Goal: Obtain resource: Obtain resource

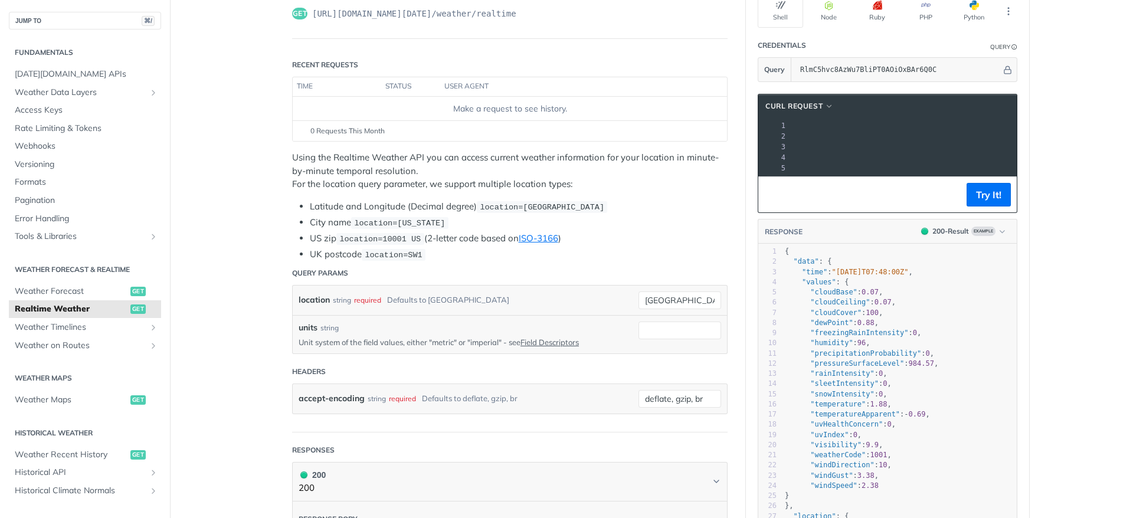
scroll to position [126, 0]
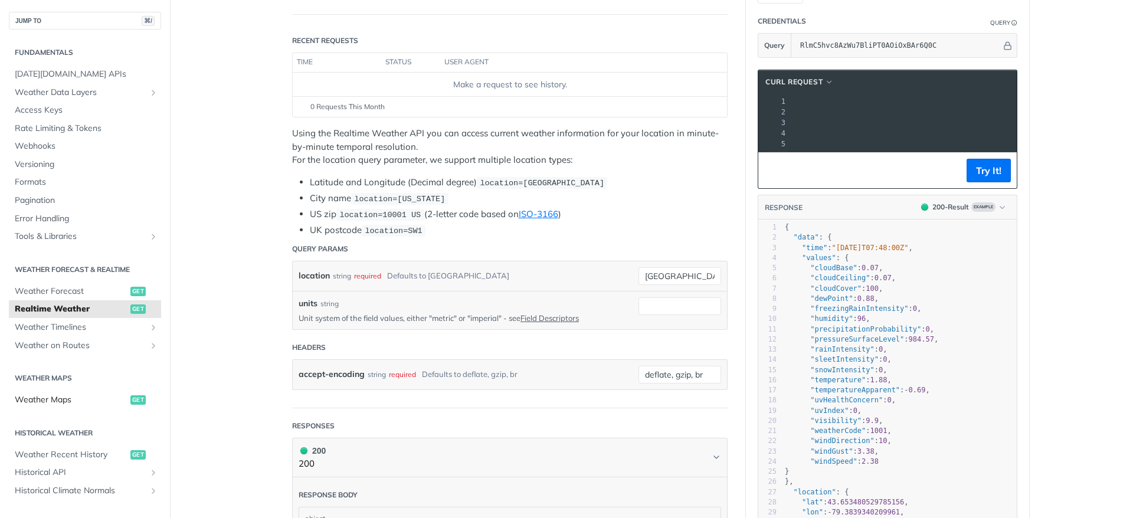
click at [68, 401] on span "Weather Maps" at bounding box center [71, 400] width 113 height 12
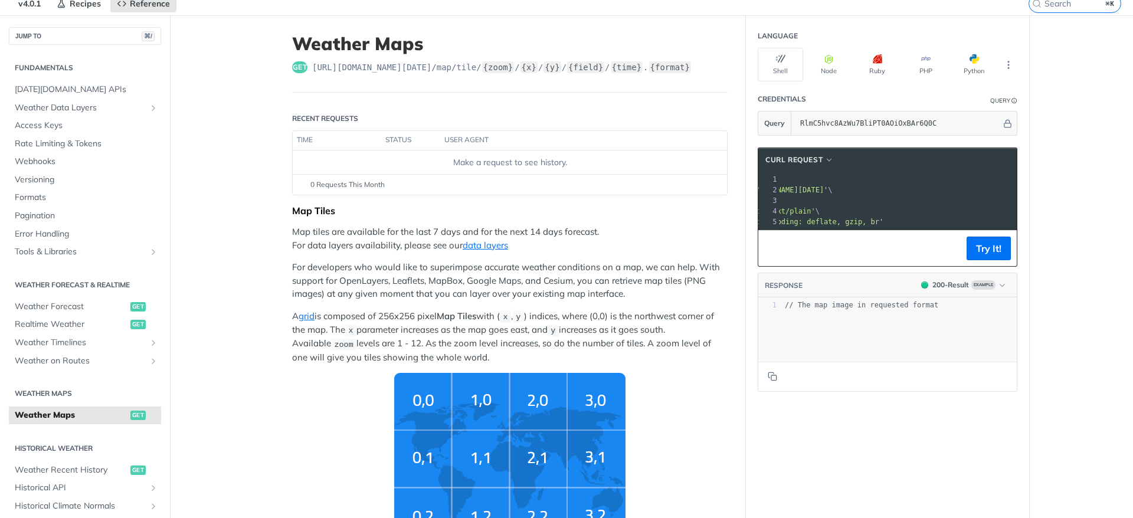
scroll to position [0, 137]
drag, startPoint x: 828, startPoint y: 190, endPoint x: 998, endPoint y: 189, distance: 170.5
click at [639, 189] on span "'[URL][DOMAIN_NAME][DATE]'" at bounding box center [584, 190] width 111 height 8
copy span "[URL][DOMAIN_NAME][DATE]"
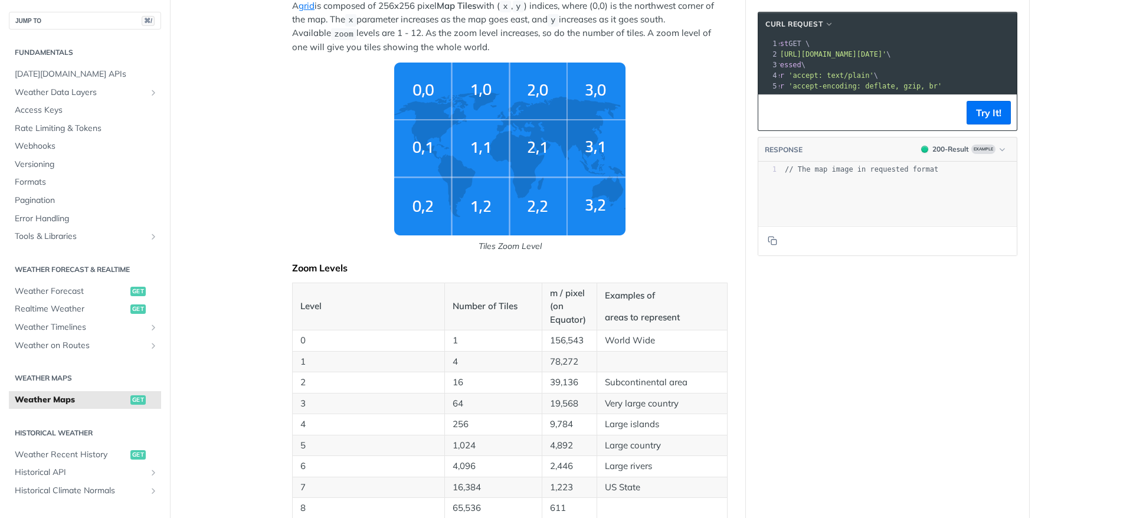
scroll to position [249, 0]
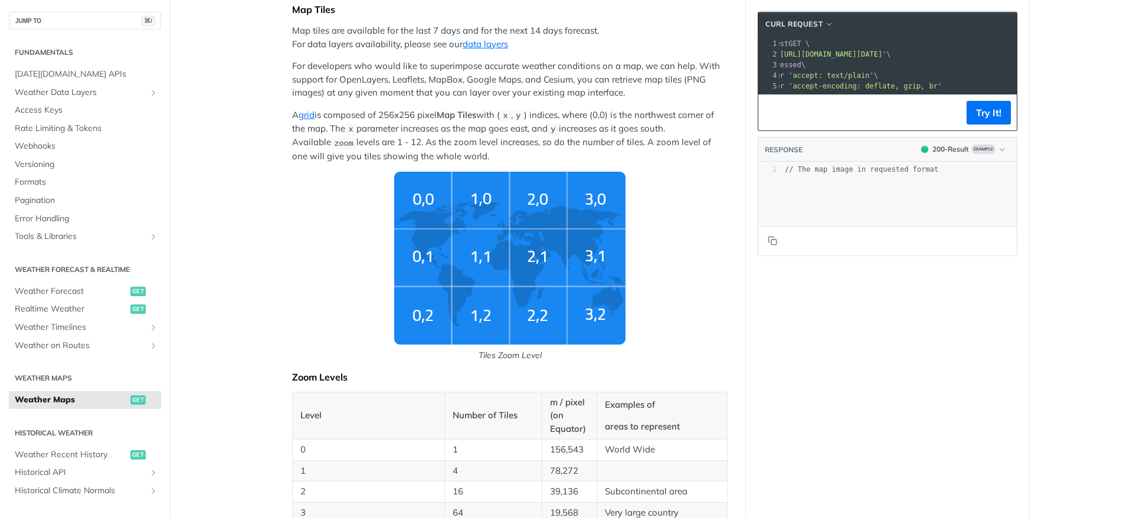
click at [595, 262] on img "Tiles Zoom Level" at bounding box center [509, 258] width 231 height 173
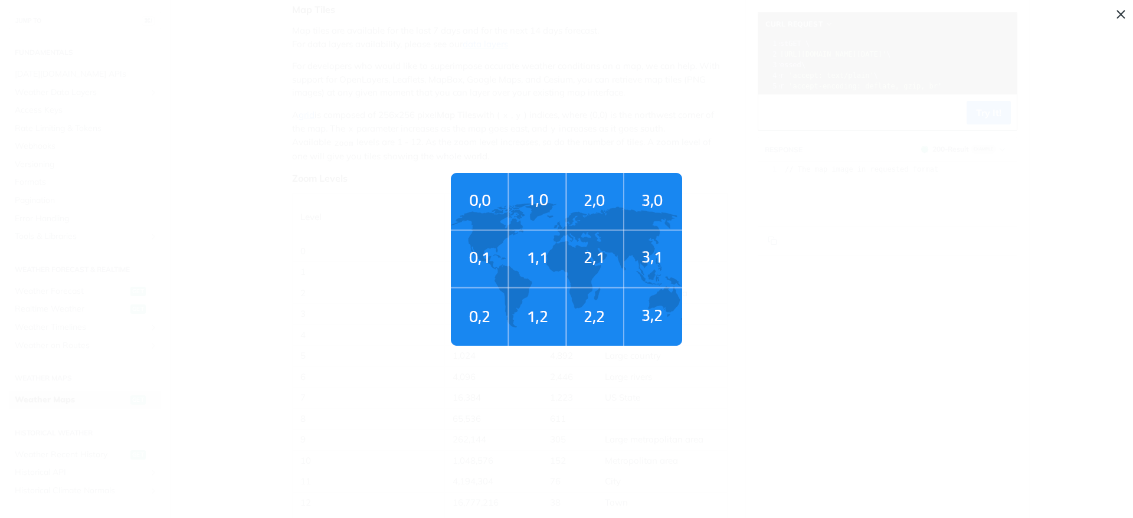
drag, startPoint x: 628, startPoint y: 265, endPoint x: 636, endPoint y: 268, distance: 9.0
click at [628, 265] on img "Tiles Zoom Level" at bounding box center [566, 259] width 231 height 173
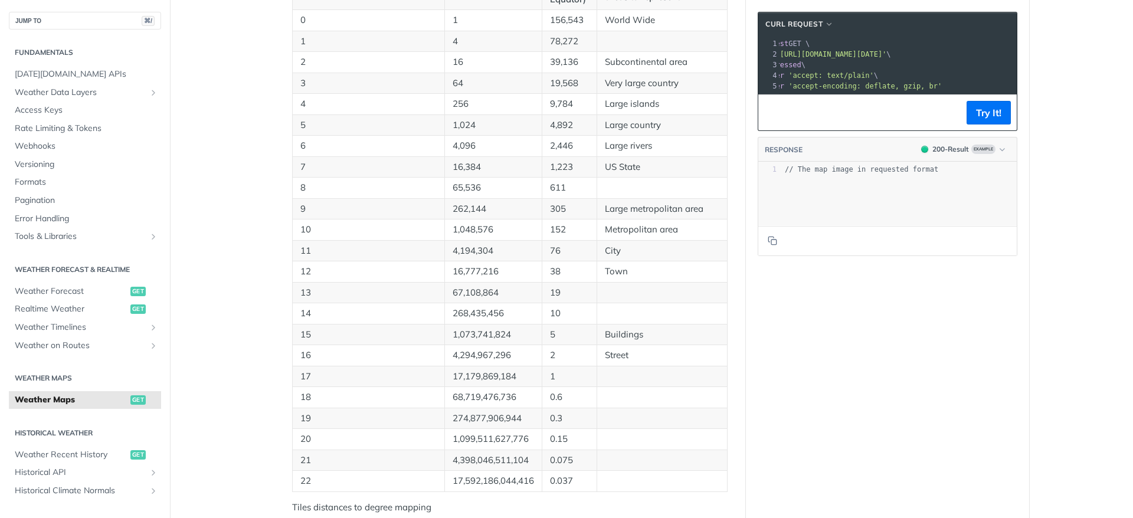
scroll to position [574, 0]
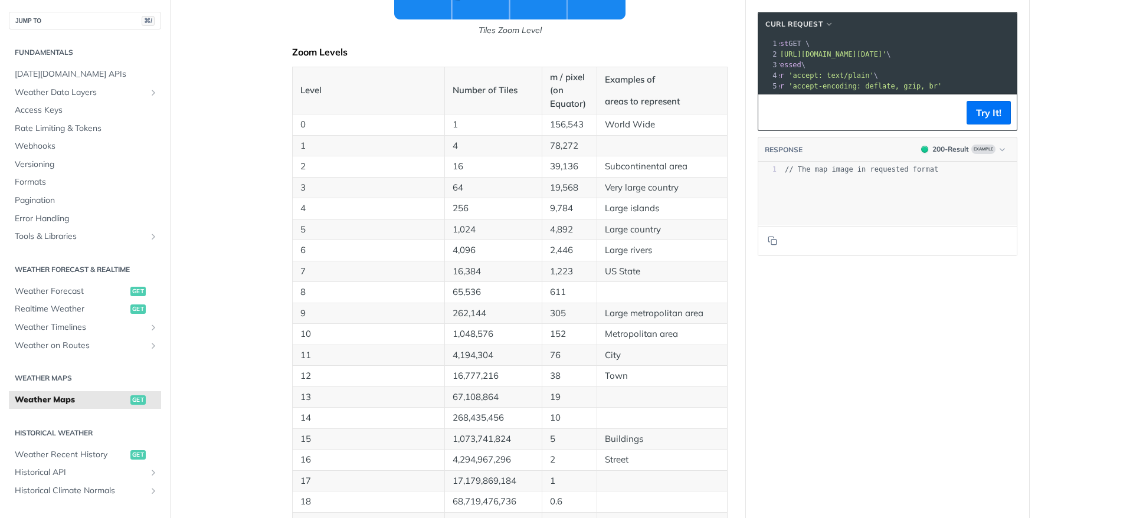
copy span "[URL][DOMAIN_NAME][DATE]"
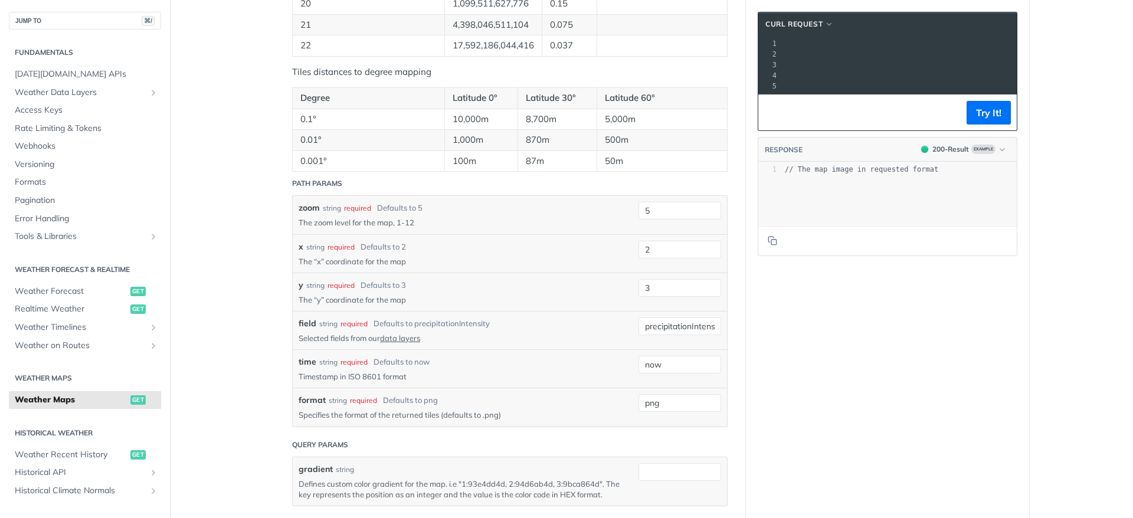
scroll to position [1127, 0]
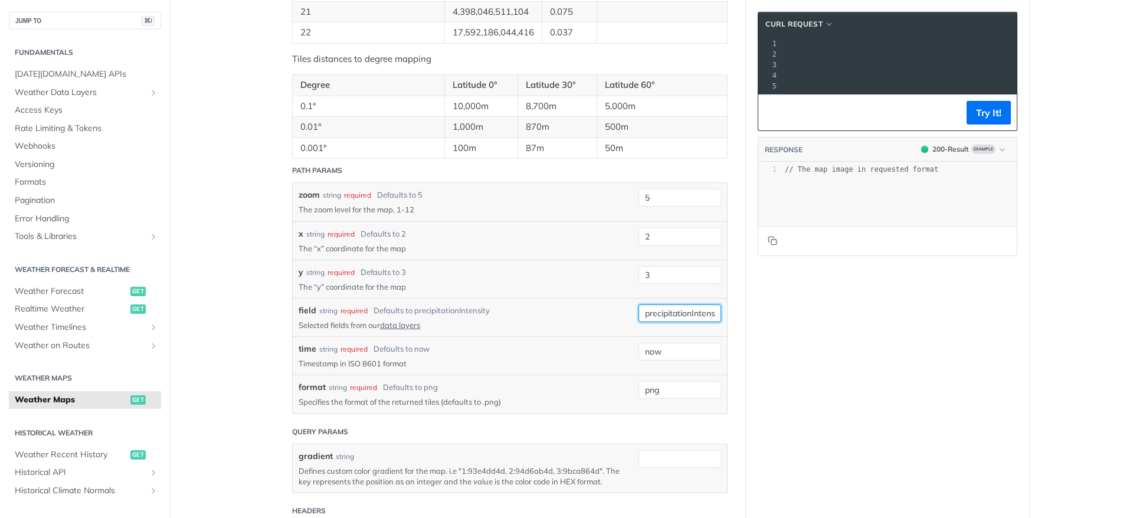
click at [679, 311] on input "precipitationIntensity" at bounding box center [679, 313] width 83 height 18
click at [506, 322] on p "Selected fields from our data layers" at bounding box center [459, 325] width 322 height 11
click at [398, 326] on link "data layers" at bounding box center [400, 324] width 40 height 9
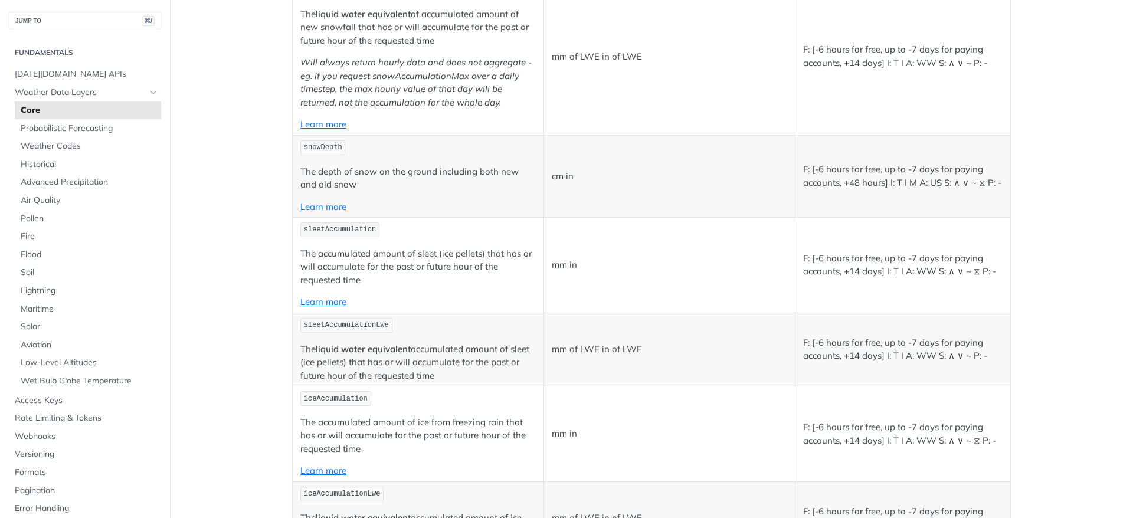
scroll to position [2275, 0]
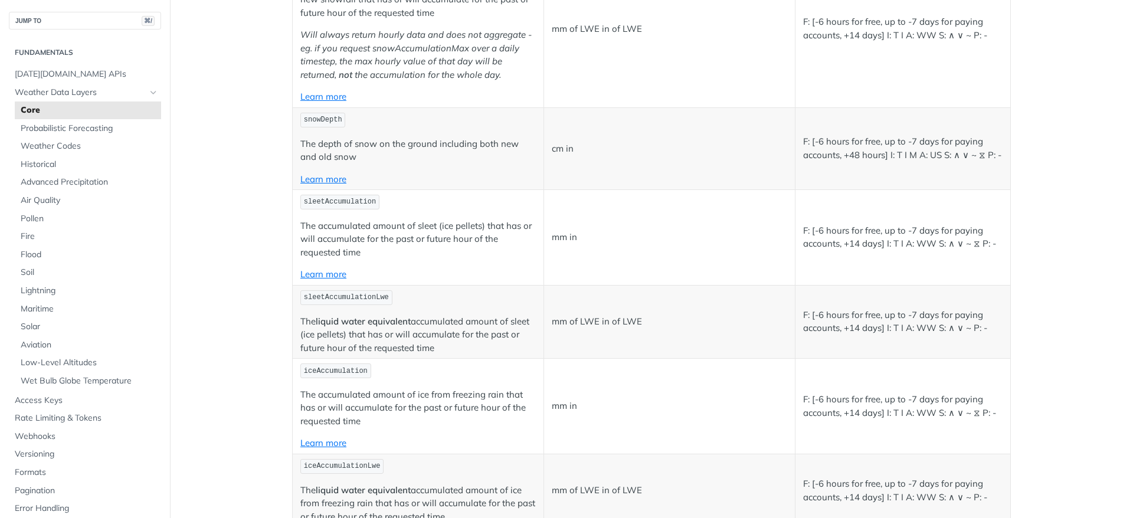
copy span "rainIntensity"
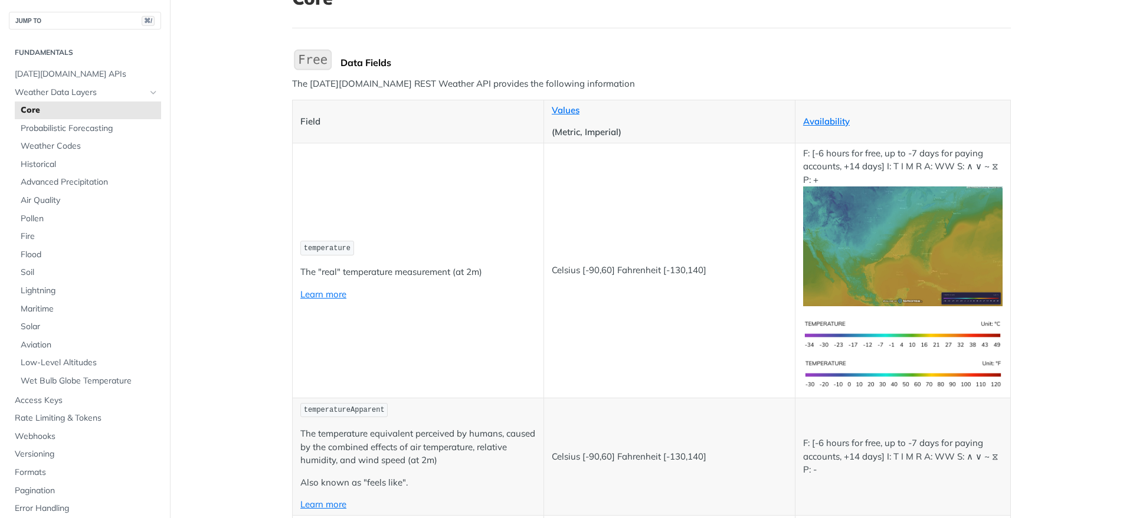
scroll to position [2, 0]
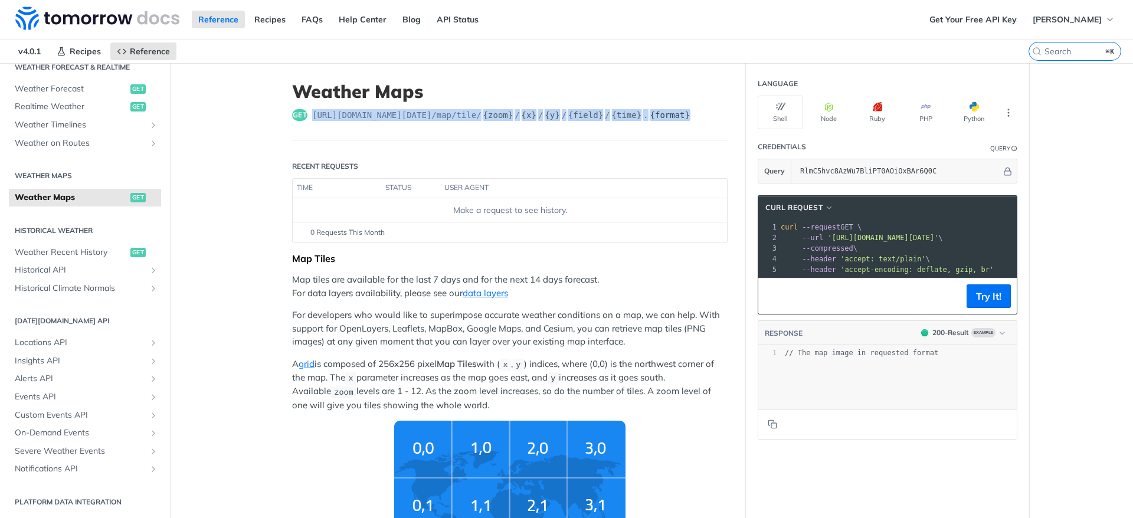
drag, startPoint x: 308, startPoint y: 116, endPoint x: 673, endPoint y: 119, distance: 365.2
click at [697, 114] on div "get [URL][DOMAIN_NAME][DATE] /map/tile/ {zoom} / {x} / {y} / {field} / {time} .…" at bounding box center [509, 115] width 435 height 12
copy span "[URL][DOMAIN_NAME][DATE] /map/tile/ {zoom} / {x} / {y} / {field} / {time} . {fo…"
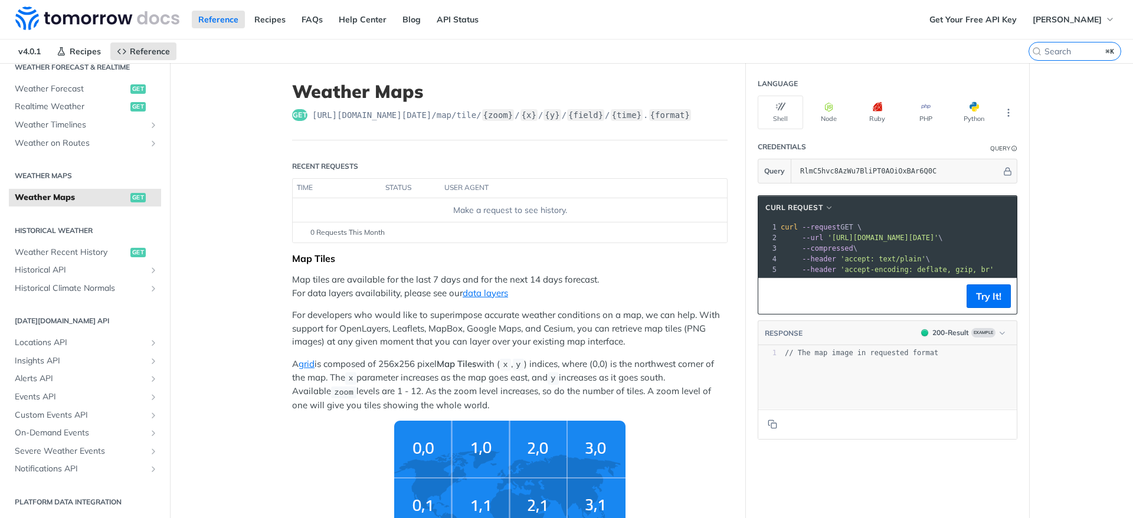
click at [577, 124] on header "Weather Maps get [URL][DOMAIN_NAME][DATE] /map/tile/ {zoom} / {x} / {y} / {fiel…" at bounding box center [509, 111] width 435 height 60
drag, startPoint x: 320, startPoint y: 115, endPoint x: 652, endPoint y: 115, distance: 331.5
click at [652, 115] on span "[URL][DOMAIN_NAME][DATE] /map/tile/ {zoom} / {x} / {y} / {field} / {time} . {fo…" at bounding box center [501, 115] width 379 height 12
copy span "[URL][DOMAIN_NAME][DATE] /map/tile/ {zoom} / {x} / {y} / {field} / {time} ."
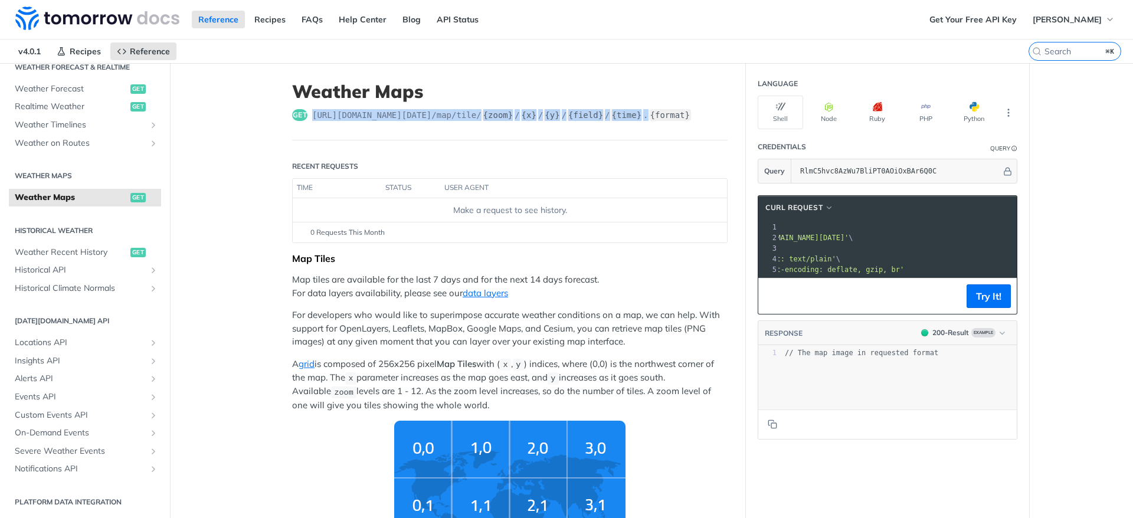
scroll to position [0, 145]
drag, startPoint x: 904, startPoint y: 239, endPoint x: 947, endPoint y: 240, distance: 42.5
click at [793, 238] on span "'[URL][DOMAIN_NAME][DATE]'" at bounding box center [737, 238] width 111 height 8
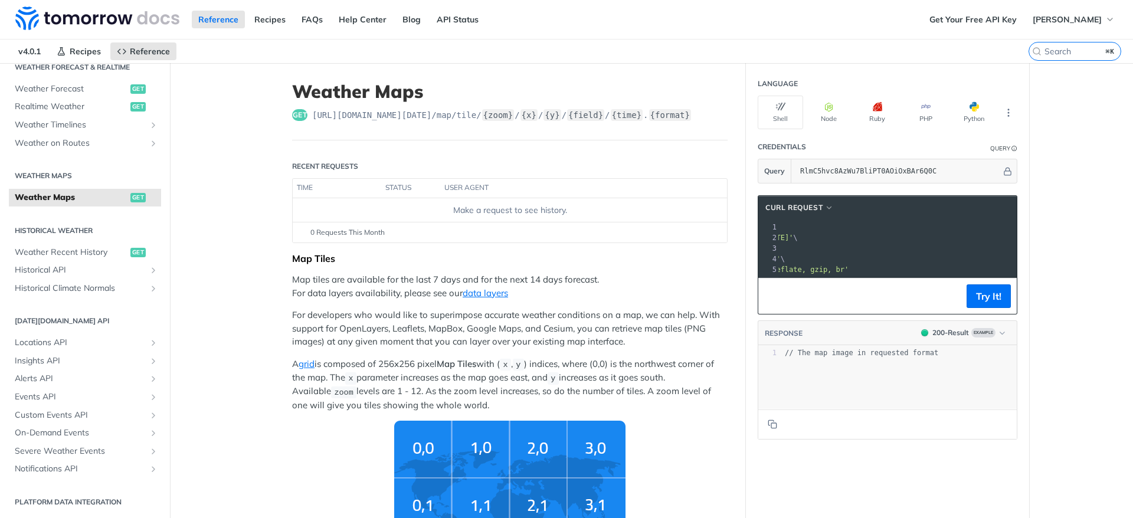
click at [922, 241] on pre "--url '[URL][DOMAIN_NAME][DATE]' \" at bounding box center [906, 237] width 546 height 11
drag, startPoint x: 786, startPoint y: 238, endPoint x: 998, endPoint y: 234, distance: 211.8
click at [639, 234] on span "'[URL][DOMAIN_NAME][DATE]'" at bounding box center [584, 238] width 111 height 8
copy span "[URL][DOMAIN_NAME][DATE]"
